Goal: Task Accomplishment & Management: Manage account settings

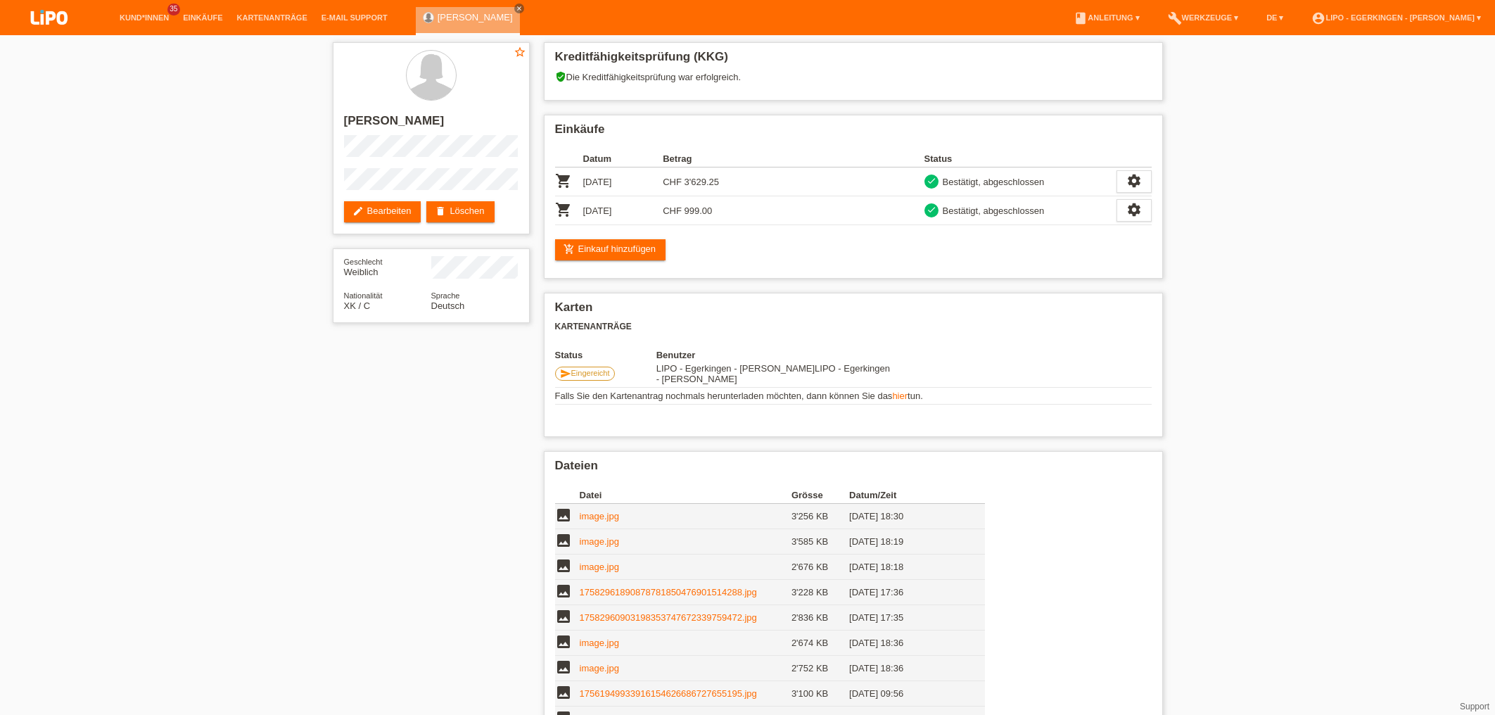
click at [1446, 12] on li "account_circle LIPO - Egerkingen - [PERSON_NAME] ▾" at bounding box center [1397, 18] width 184 height 36
click at [1441, 20] on link "account_circle LIPO - Egerkingen - [PERSON_NAME] ▾" at bounding box center [1397, 17] width 184 height 8
click at [1323, 87] on link "Logout" at bounding box center [1315, 92] width 28 height 11
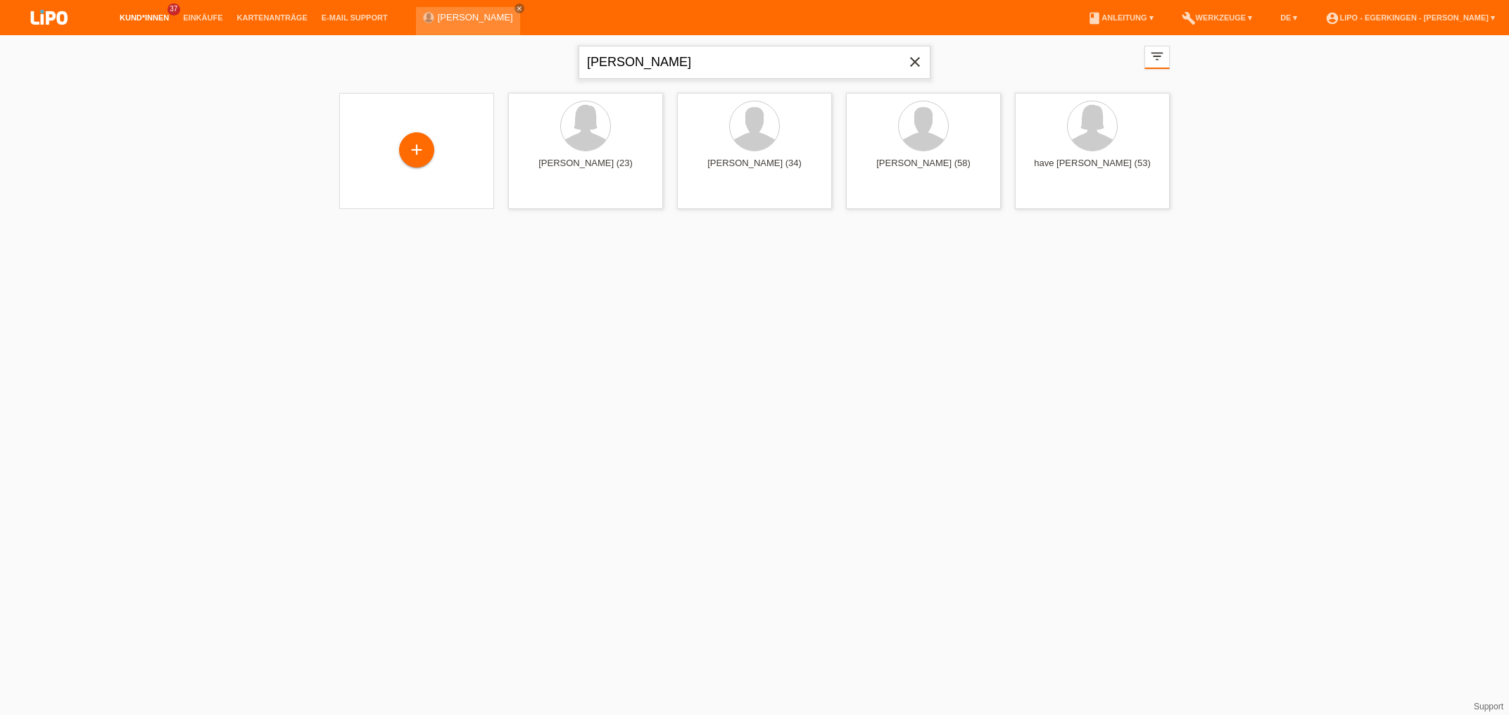
click at [681, 69] on input "berisha" at bounding box center [754, 62] width 352 height 33
type input "b"
type input "h"
type input "Haziri"
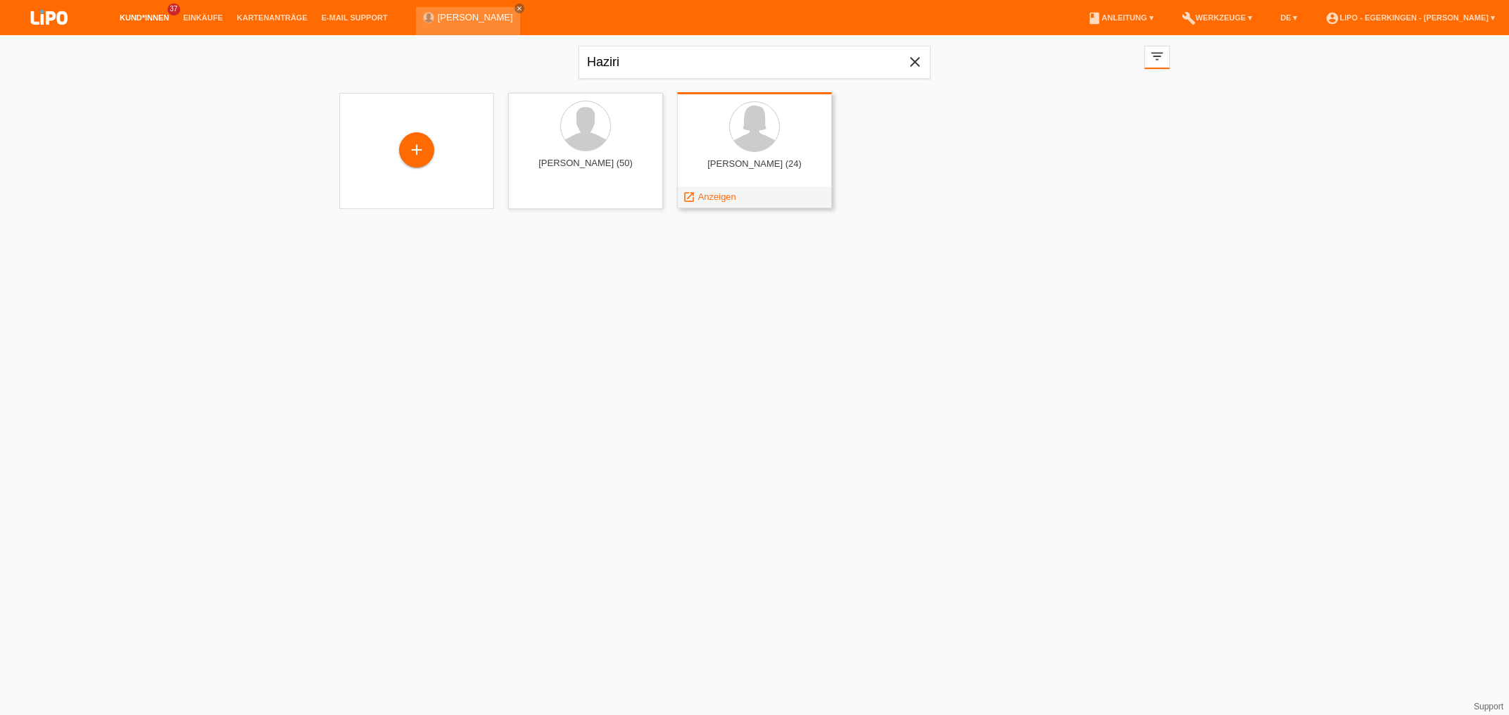
click at [784, 165] on div "mergime haziri (24)" at bounding box center [754, 169] width 132 height 23
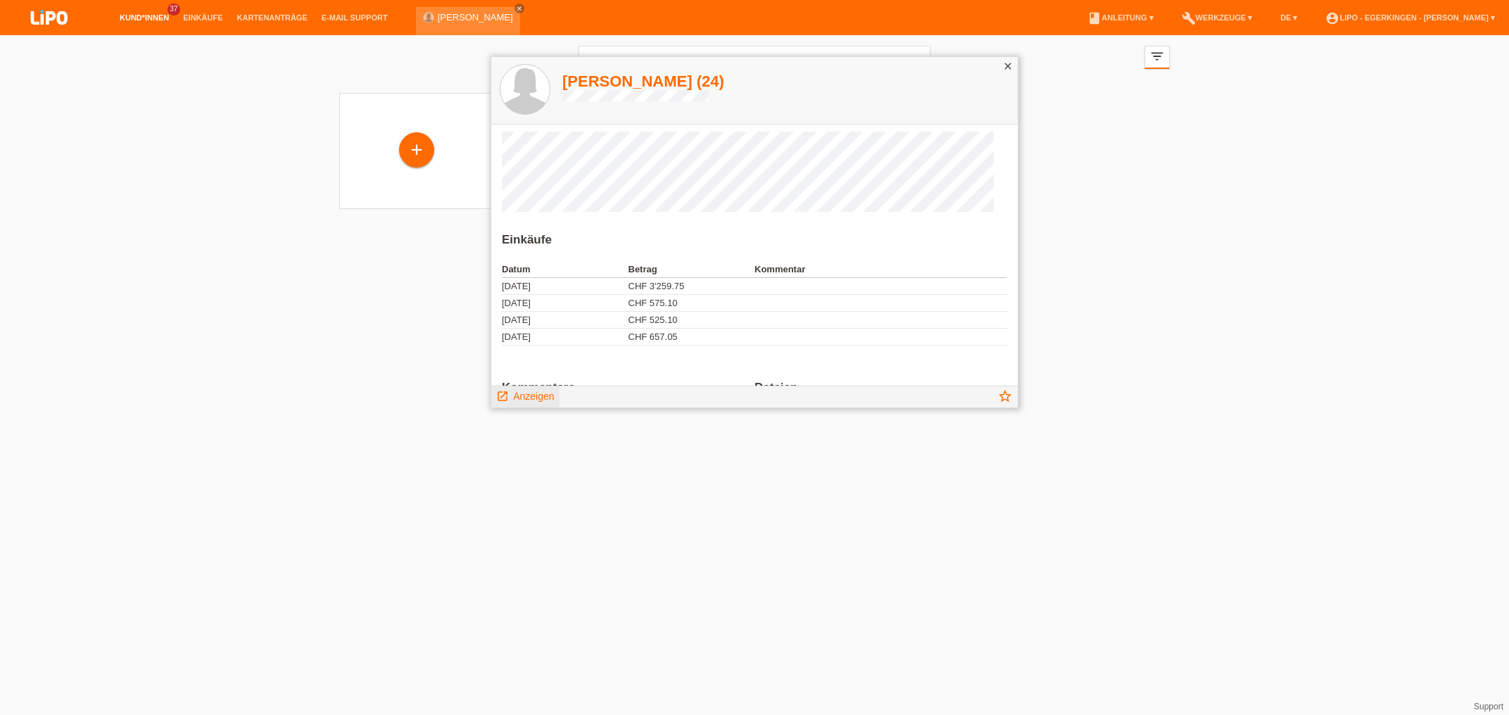
click at [519, 396] on span "Anzeigen" at bounding box center [533, 396] width 41 height 11
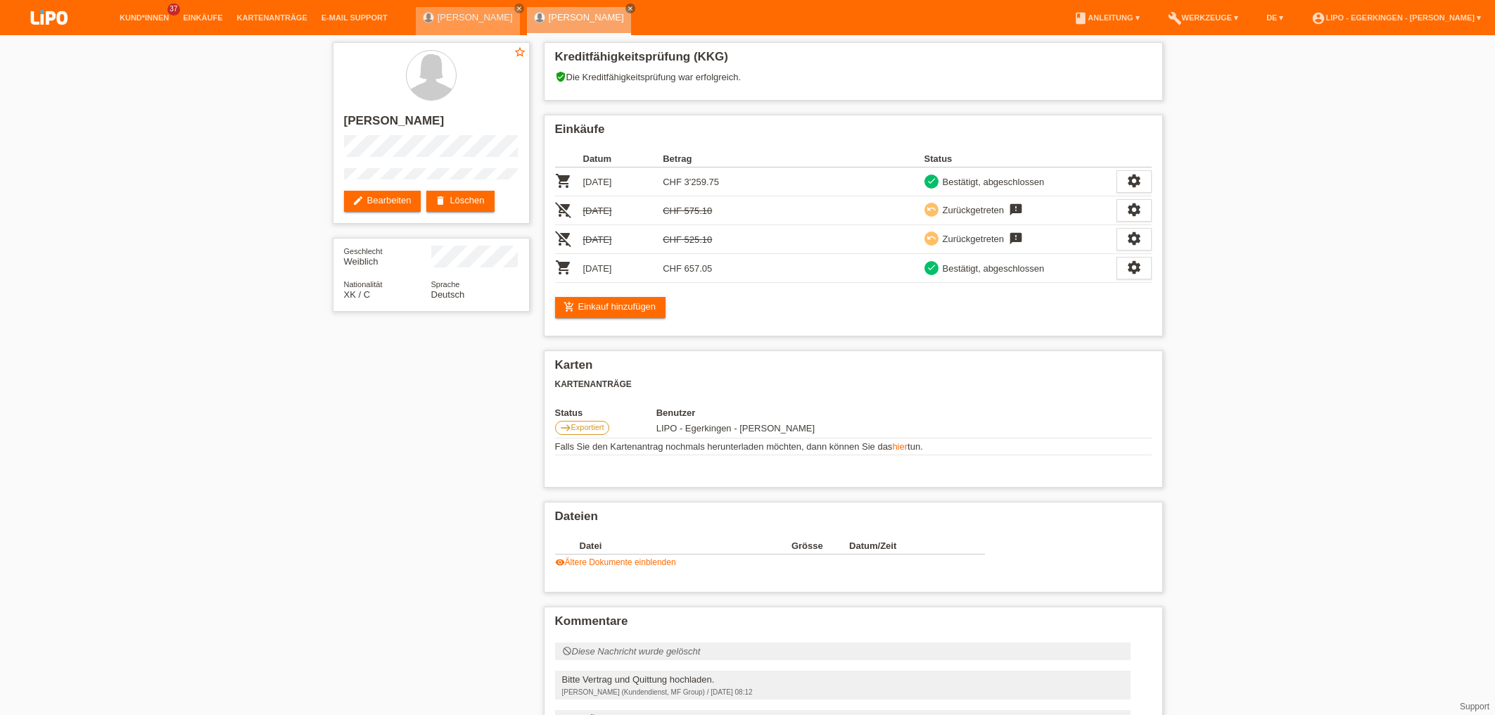
click at [445, 14] on link "[PERSON_NAME]" at bounding box center [475, 17] width 75 height 11
